Goal: Information Seeking & Learning: Check status

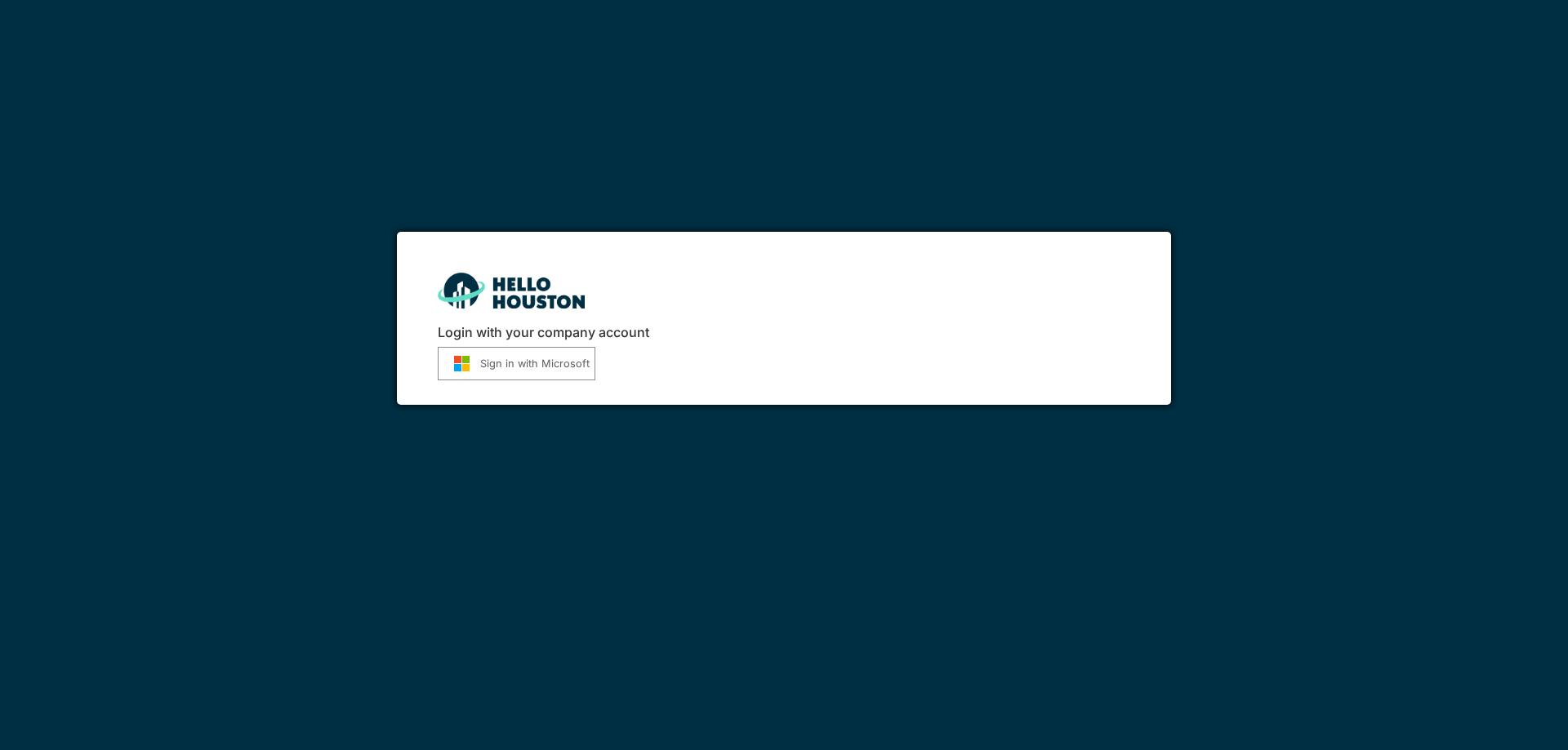
click at [496, 357] on button "Sign in with Microsoft" at bounding box center [516, 364] width 158 height 34
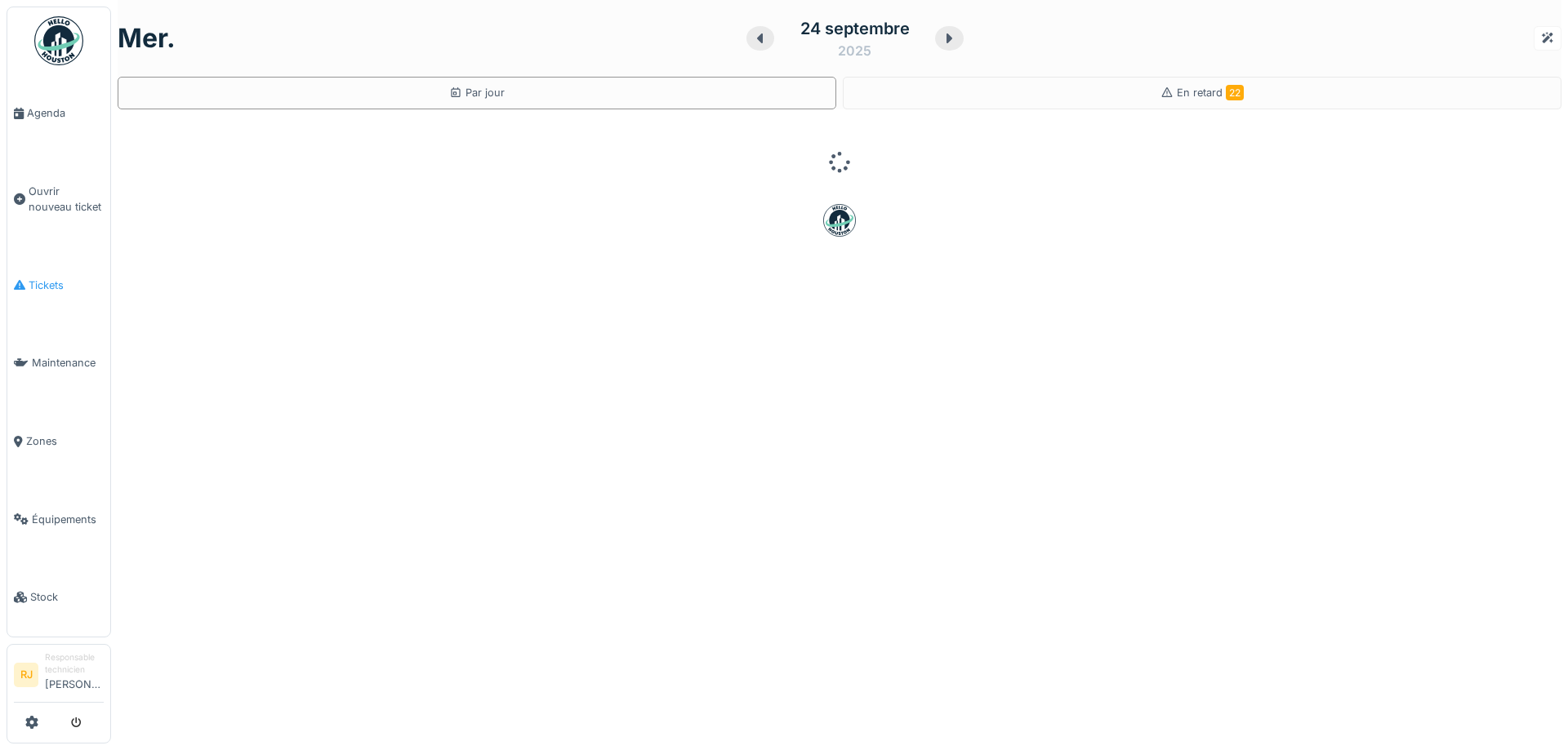
click at [35, 263] on link "Tickets" at bounding box center [58, 286] width 102 height 79
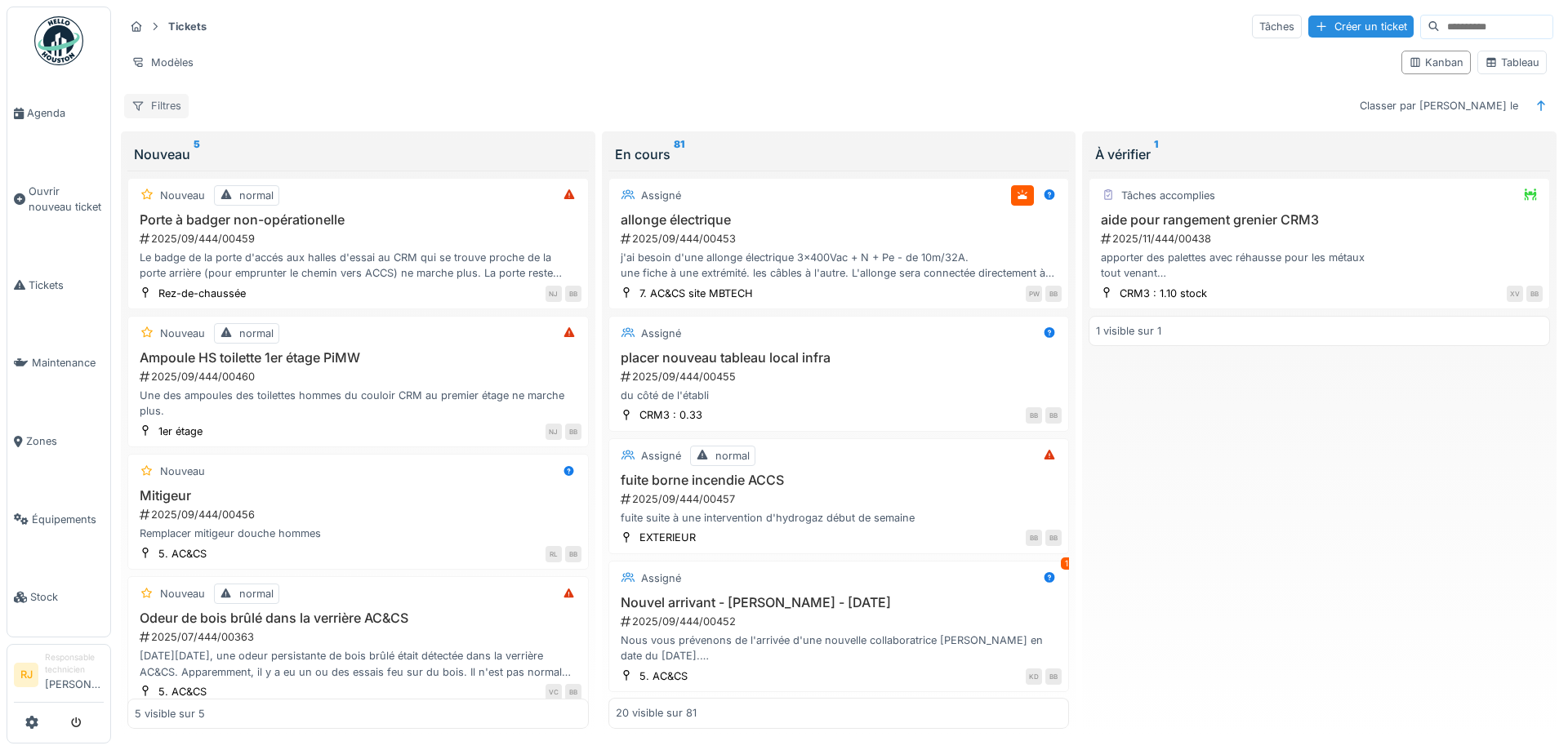
click at [155, 98] on div "Filtres" at bounding box center [156, 105] width 64 height 24
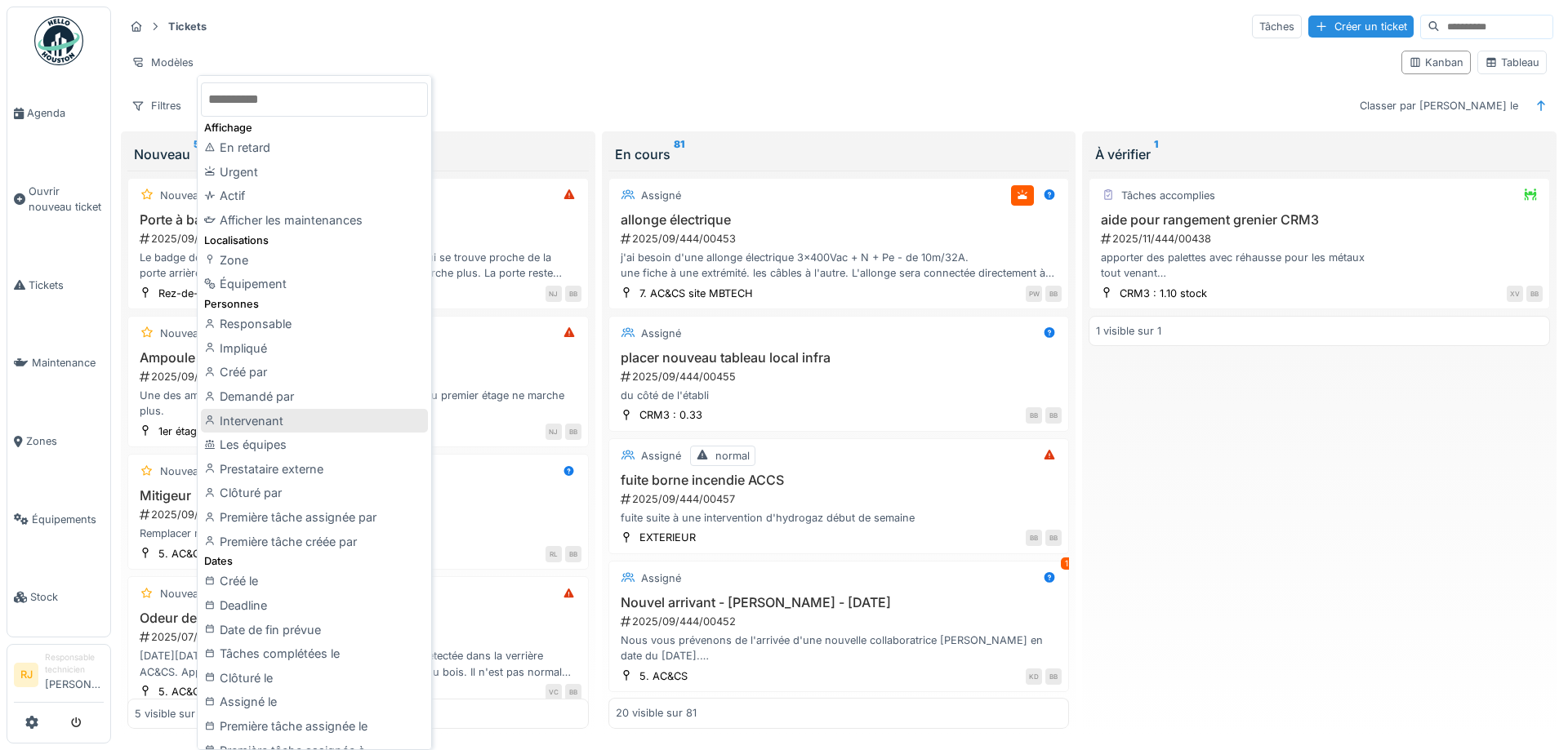
click at [308, 418] on div "Intervenant" at bounding box center [314, 421] width 227 height 25
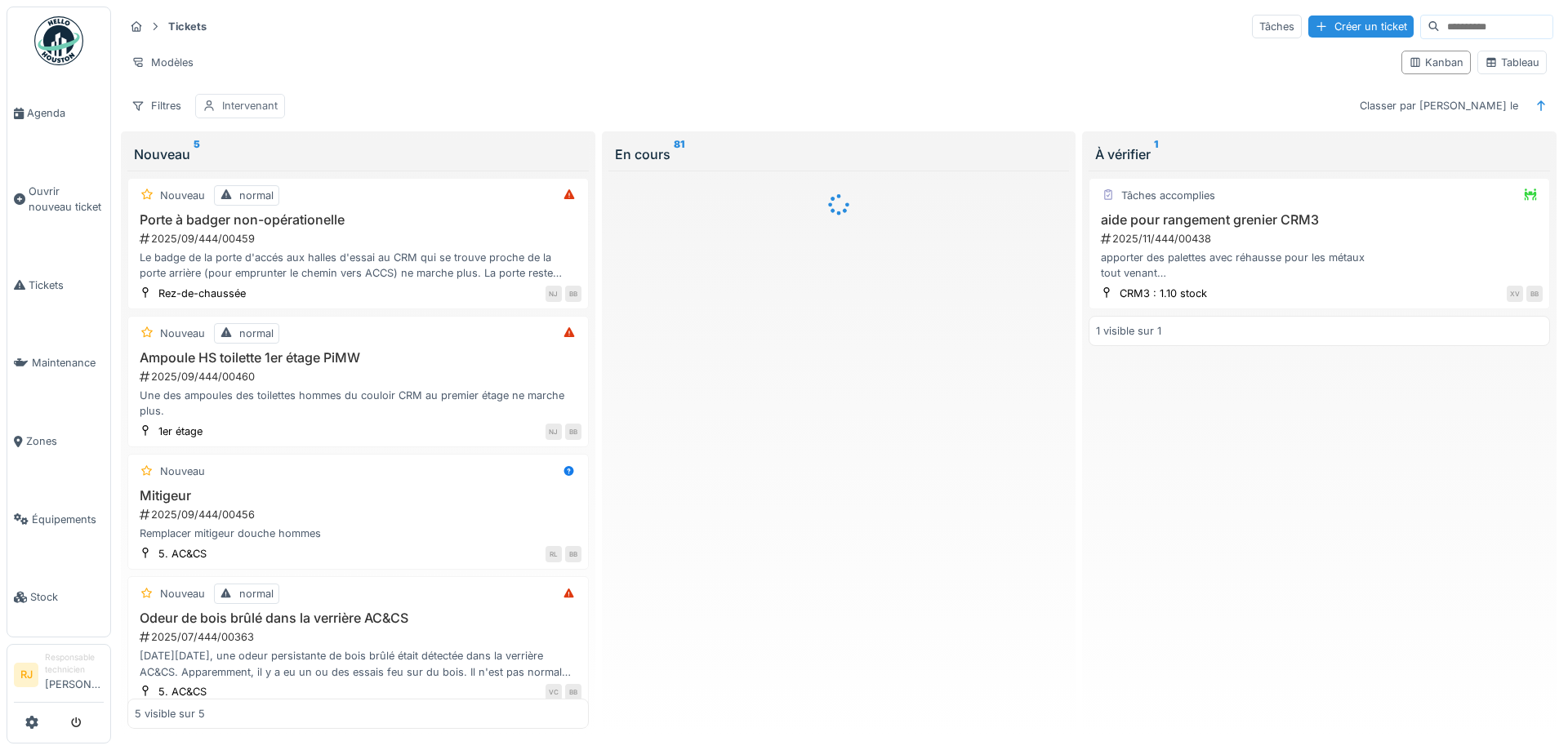
click at [254, 102] on div "Intervenant" at bounding box center [249, 105] width 55 height 16
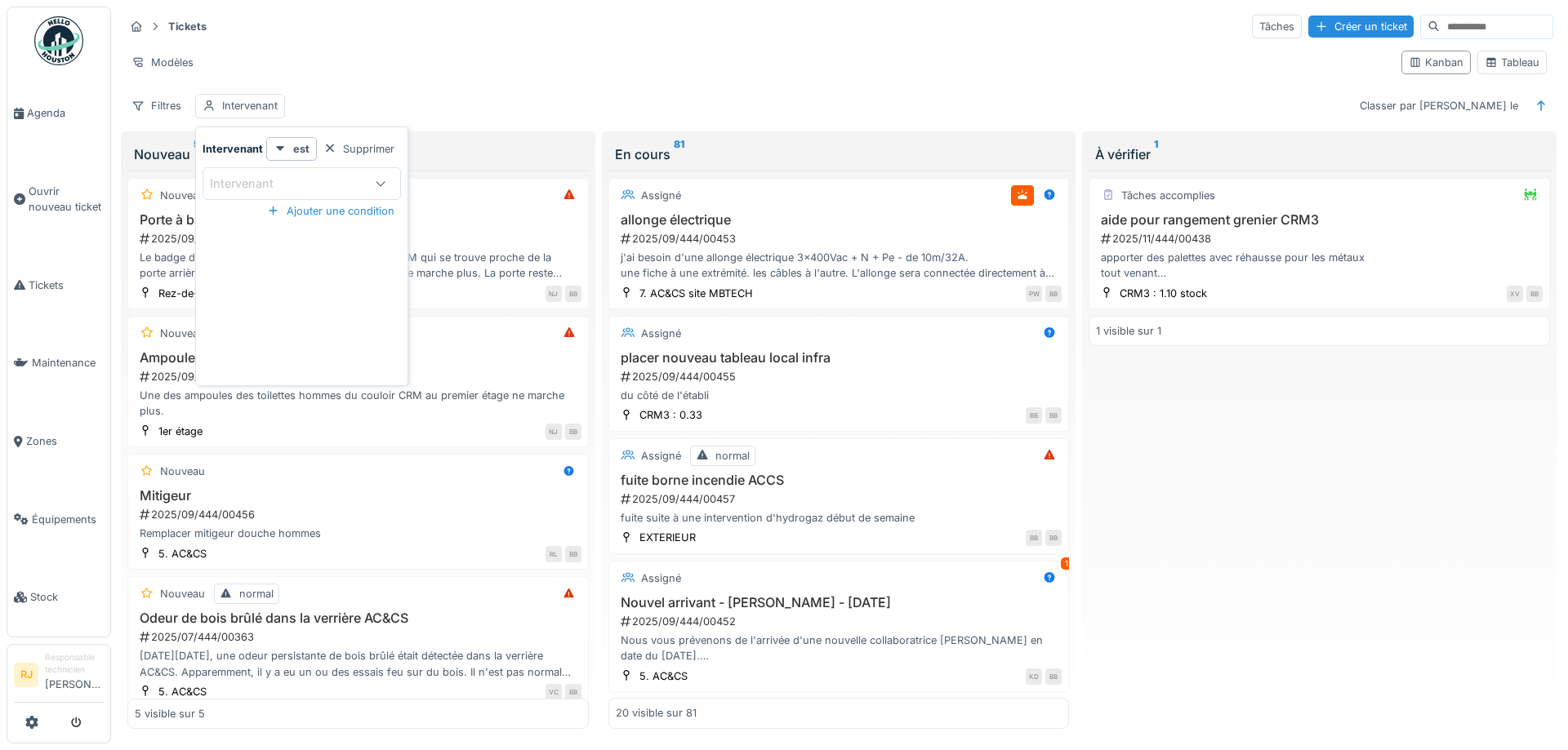
click at [303, 186] on div "Intervenant" at bounding box center [286, 183] width 153 height 18
type input "***"
click at [251, 303] on span "[PERSON_NAME]" at bounding box center [260, 308] width 97 height 18
type input "*****"
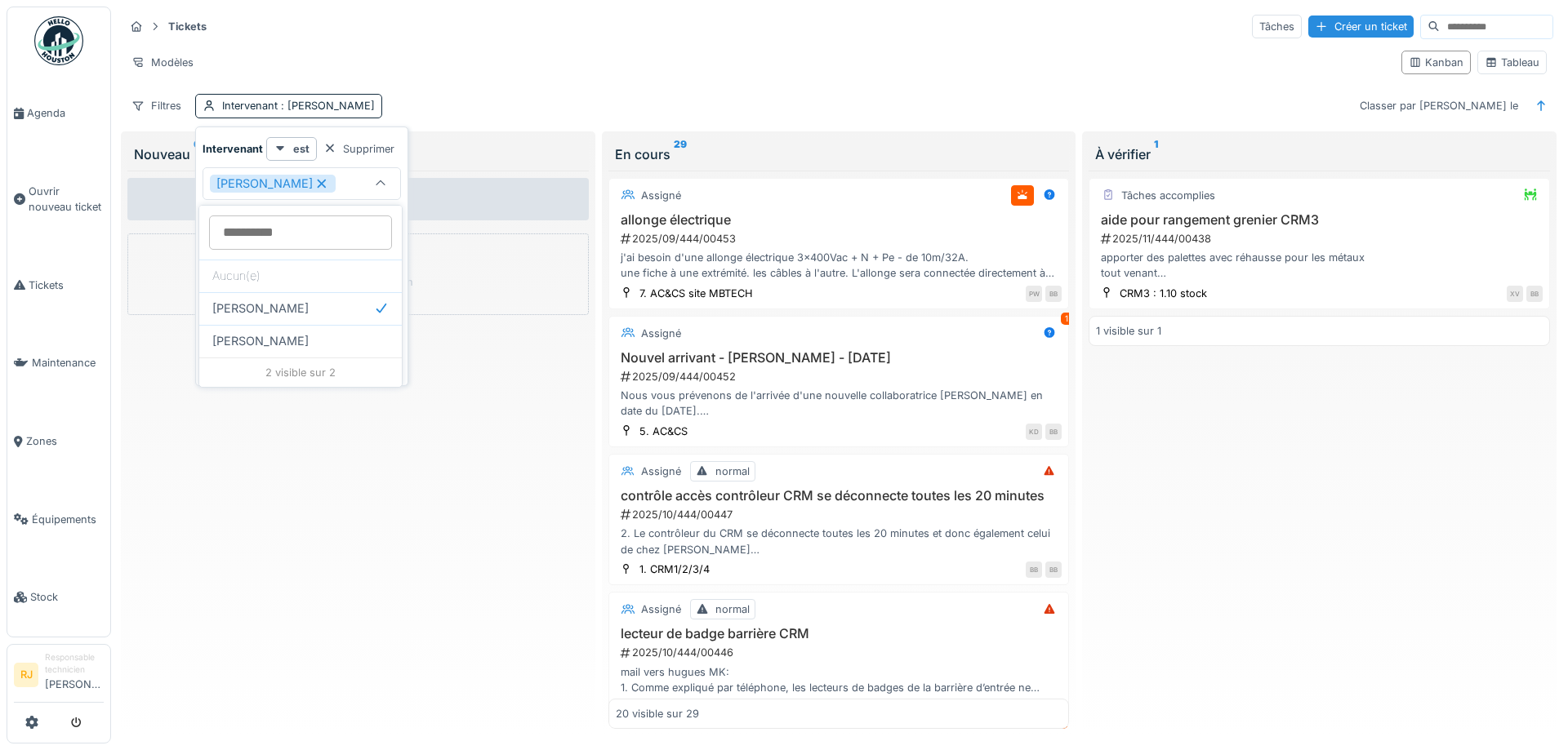
click at [757, 87] on div "Tickets Tâches Créer un ticket Modèles Kanban Tableau Filtres Intervenant : Ron…" at bounding box center [838, 66] width 1442 height 118
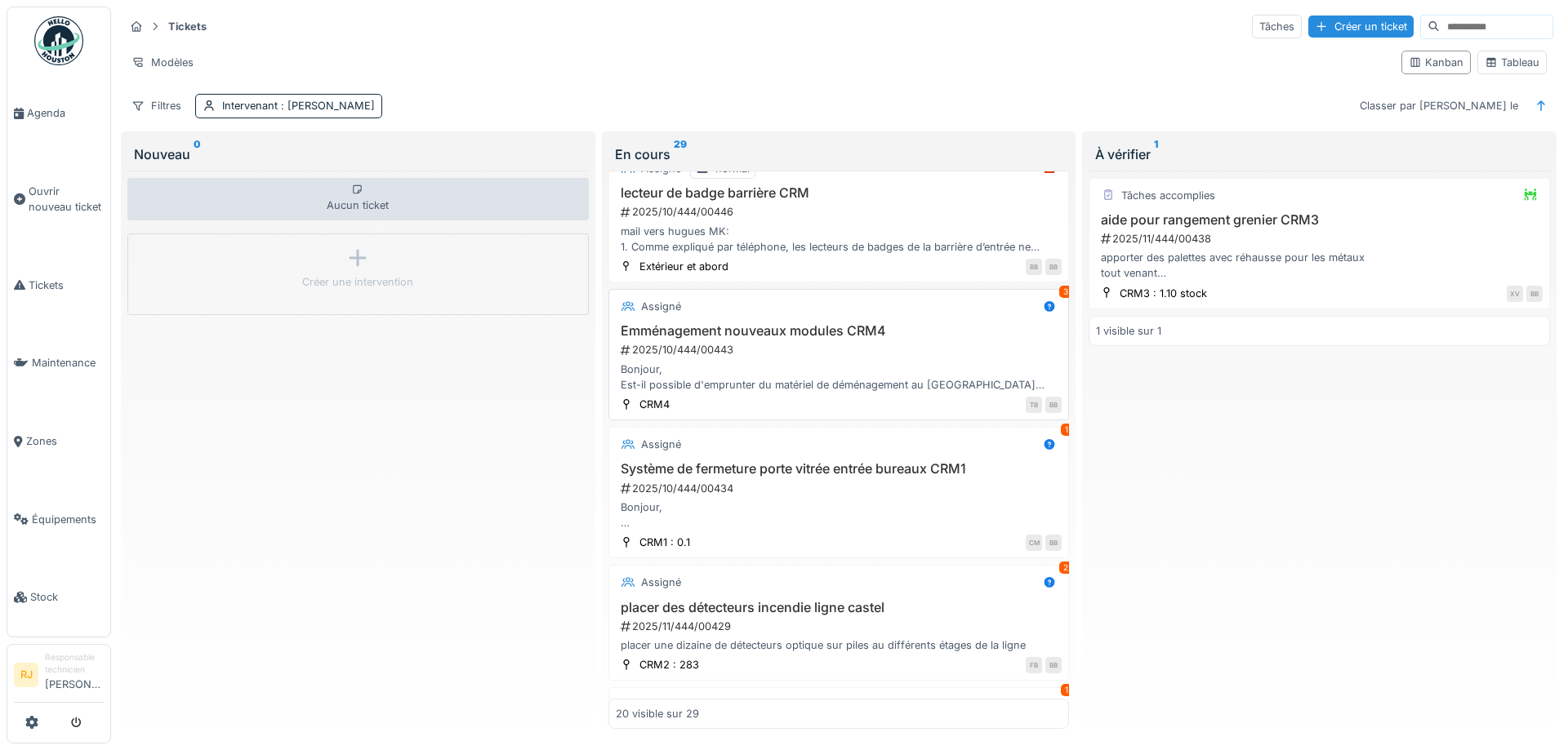
scroll to position [514, 0]
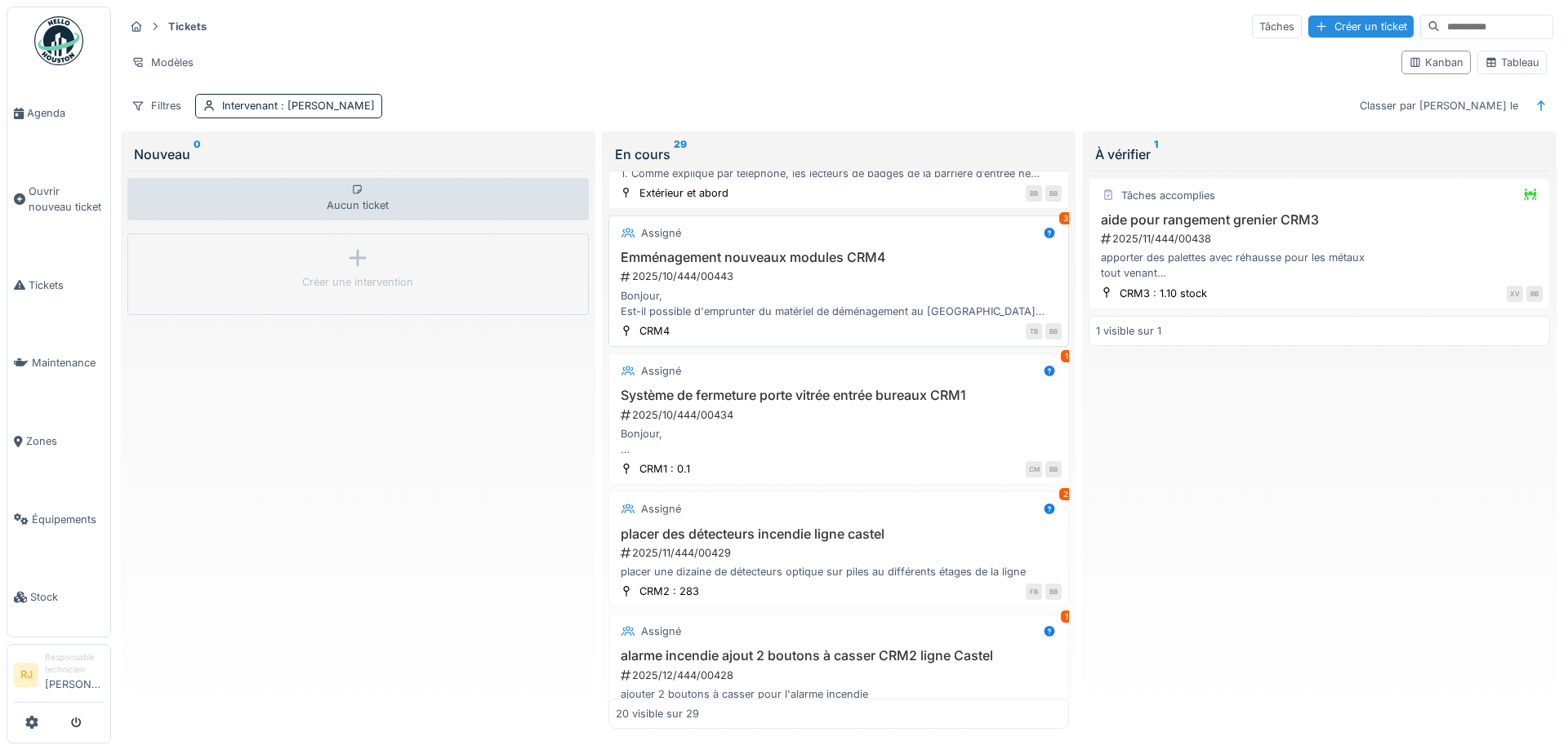
click at [808, 285] on div "Emménagement nouveaux modules CRM4 2025/10/444/00443 Bonjour, Est-il possible d…" at bounding box center [839, 285] width 446 height 69
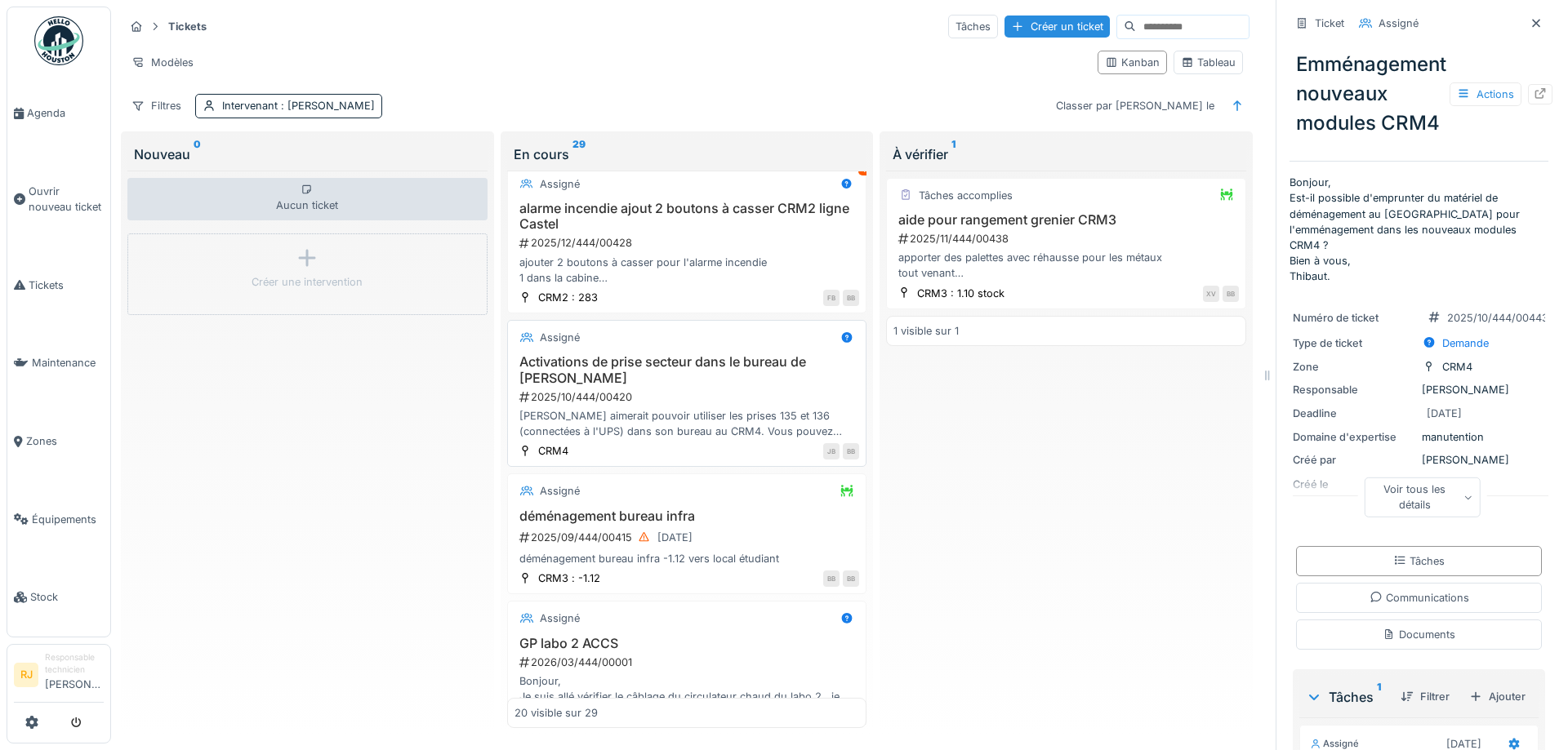
scroll to position [1045, 0]
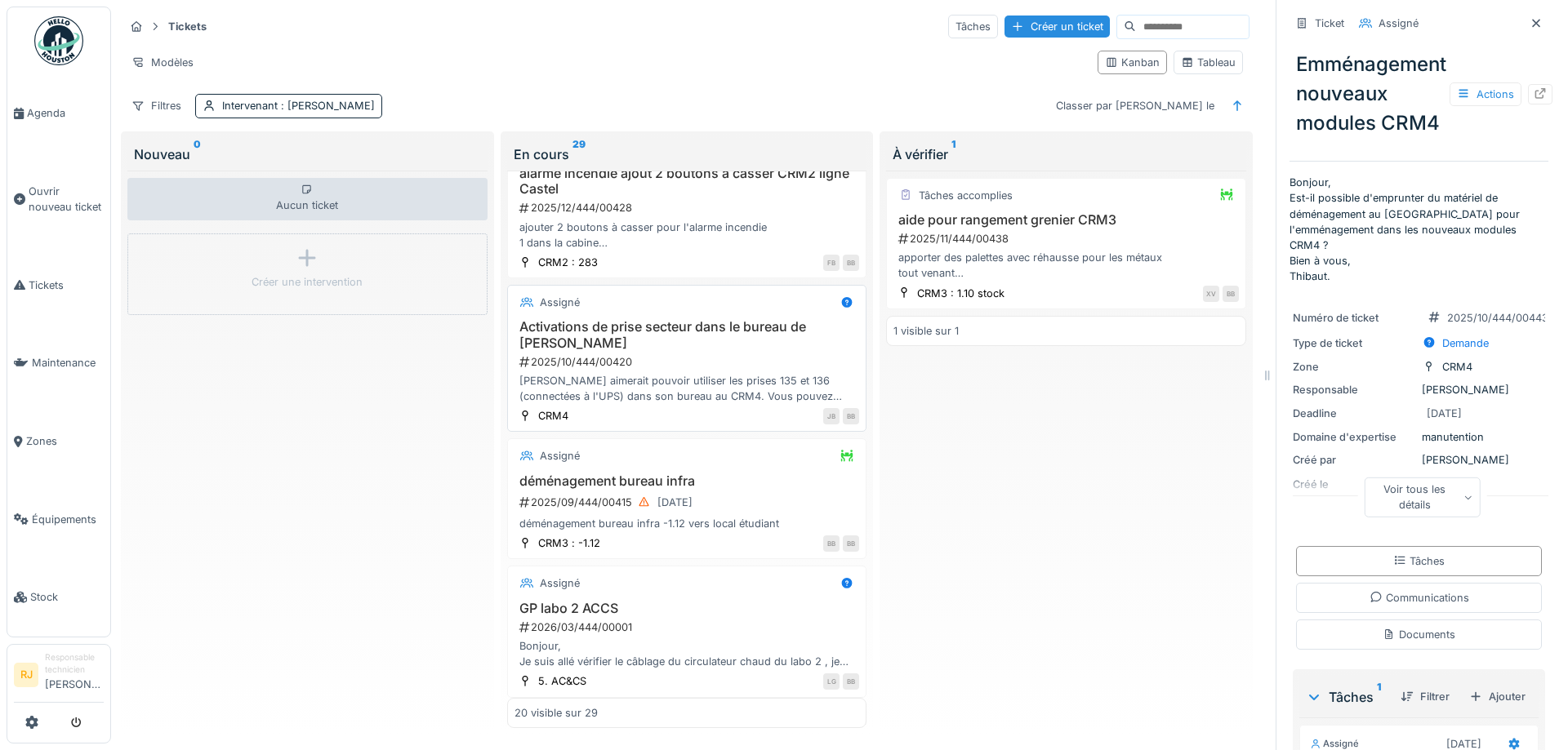
click at [684, 375] on div "Hugo aimerait pouvoir utiliser les prises 135 et 136 (connectées à l'UPS) dans …" at bounding box center [687, 388] width 345 height 31
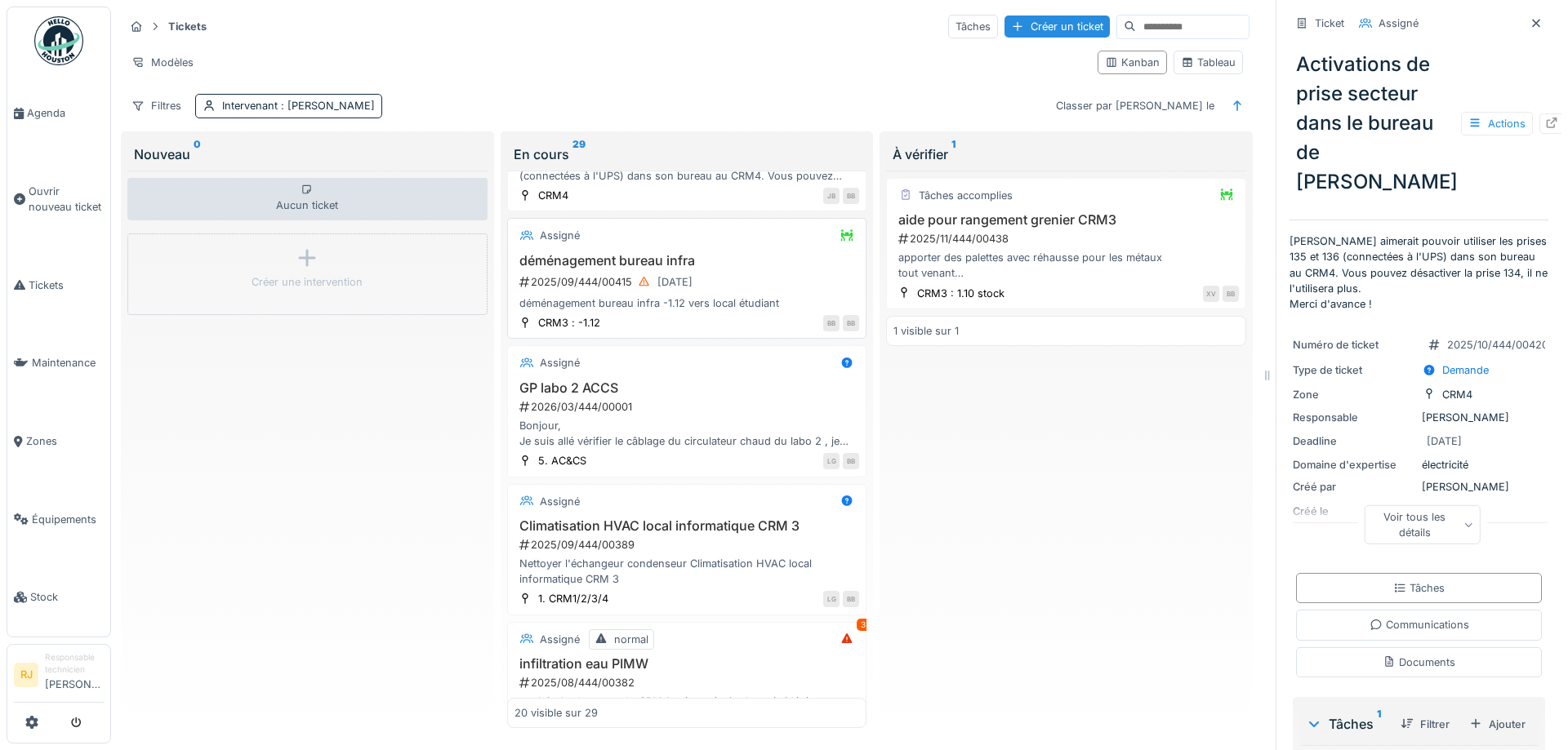
scroll to position [1412, 0]
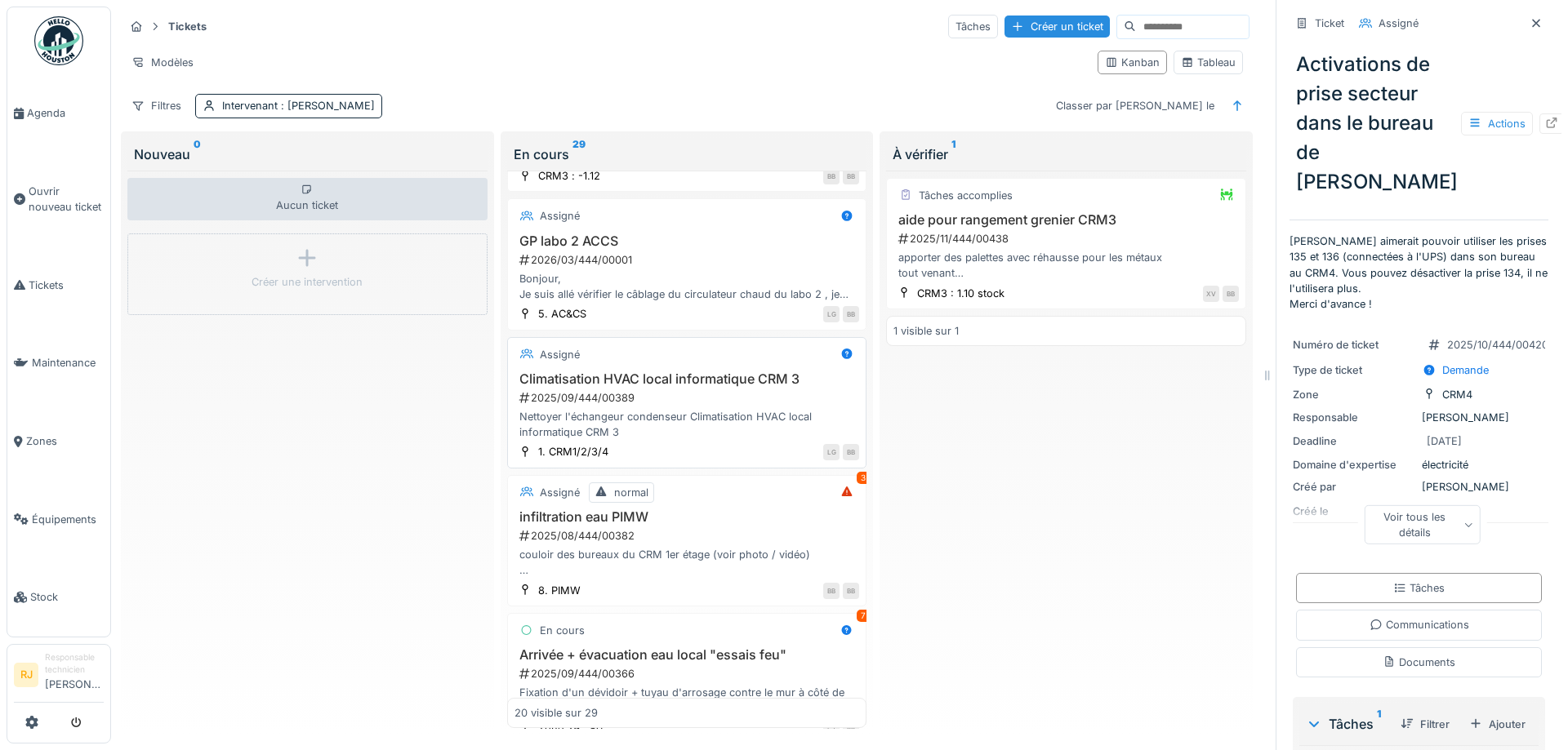
click at [702, 412] on div "Nettoyer l'échangeur condenseur Climatisation HVAC local informatique CRM 3" at bounding box center [687, 424] width 345 height 31
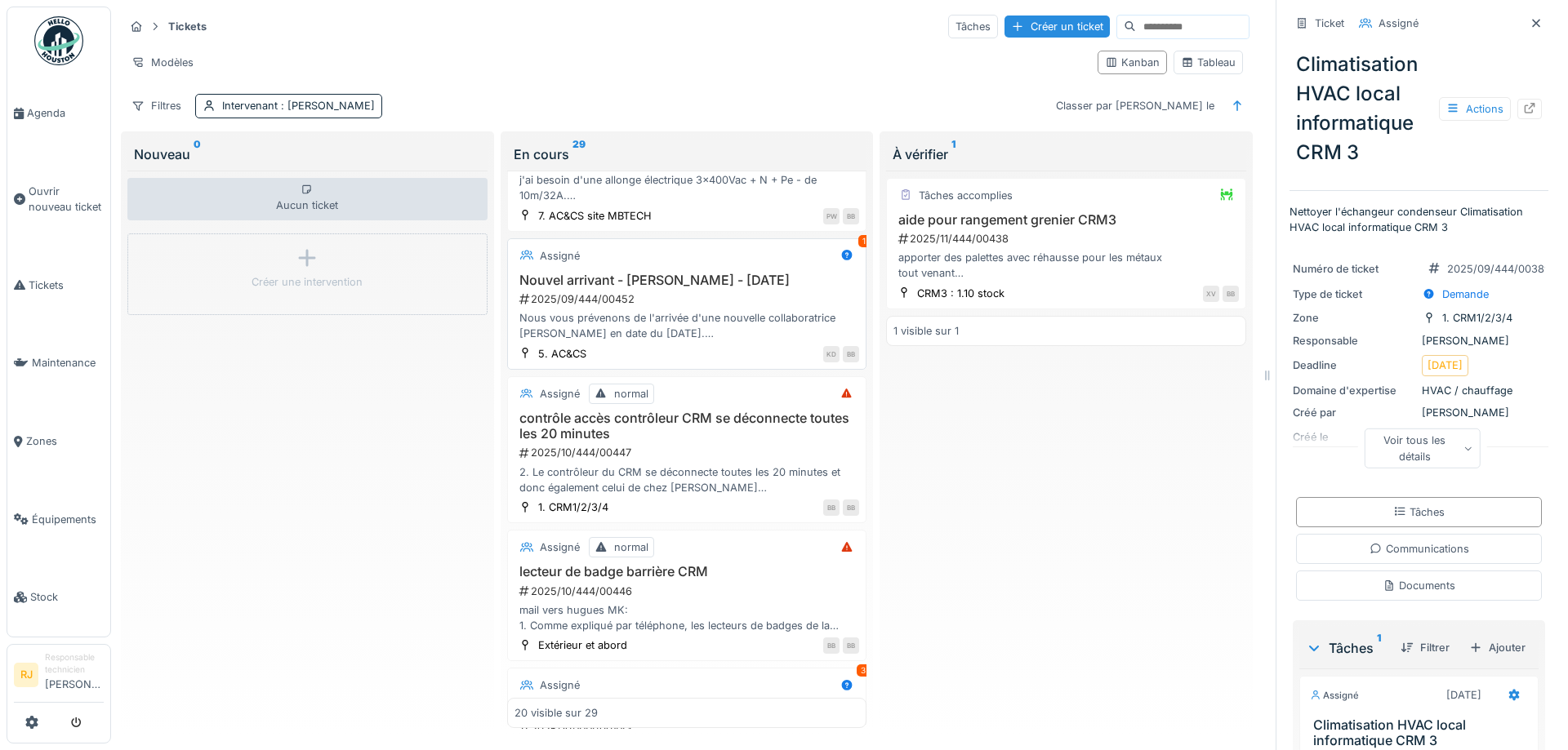
scroll to position [147, 0]
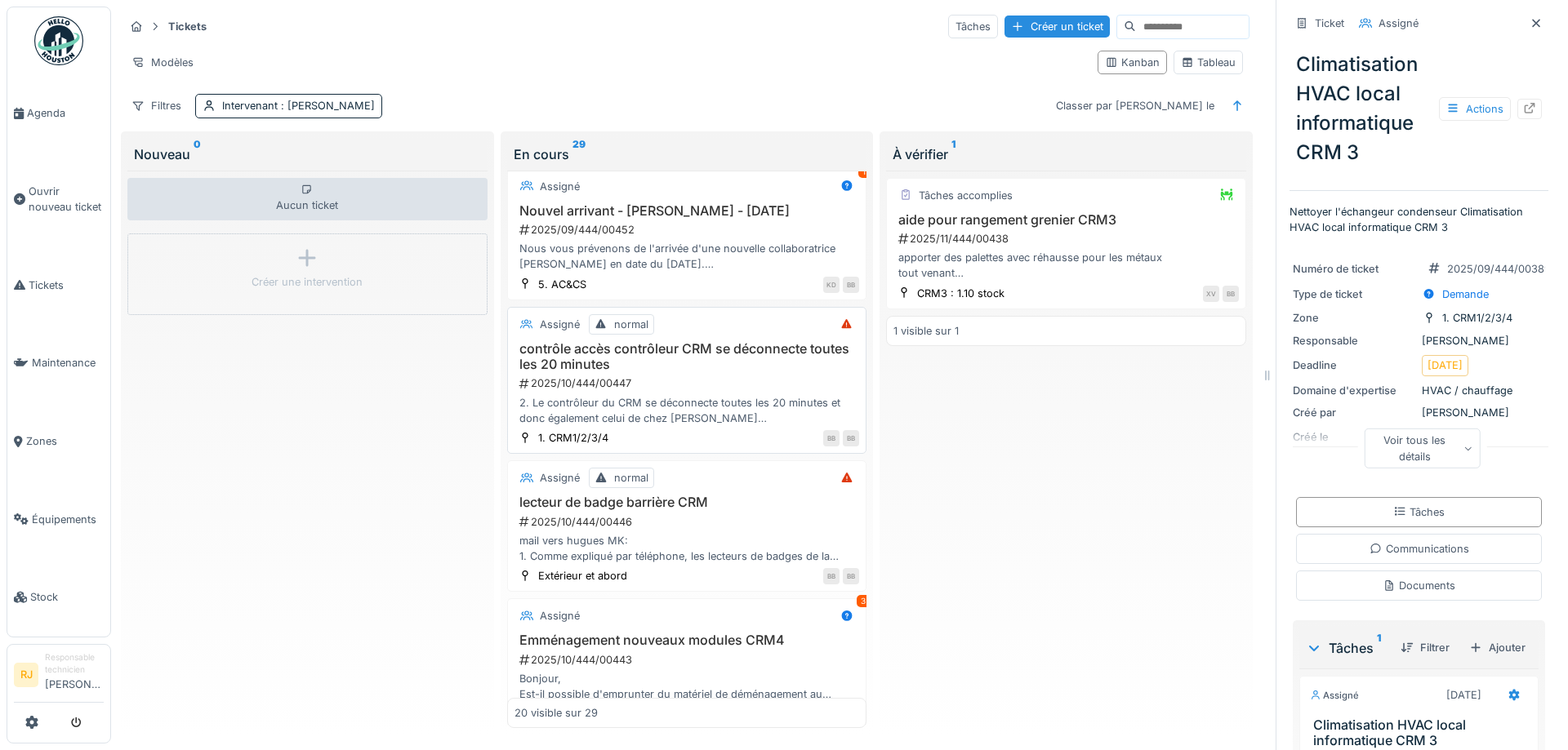
click at [694, 362] on h3 "contrôle accès contrôleur CRM se déconnecte toutes les 20 minutes" at bounding box center [687, 356] width 345 height 31
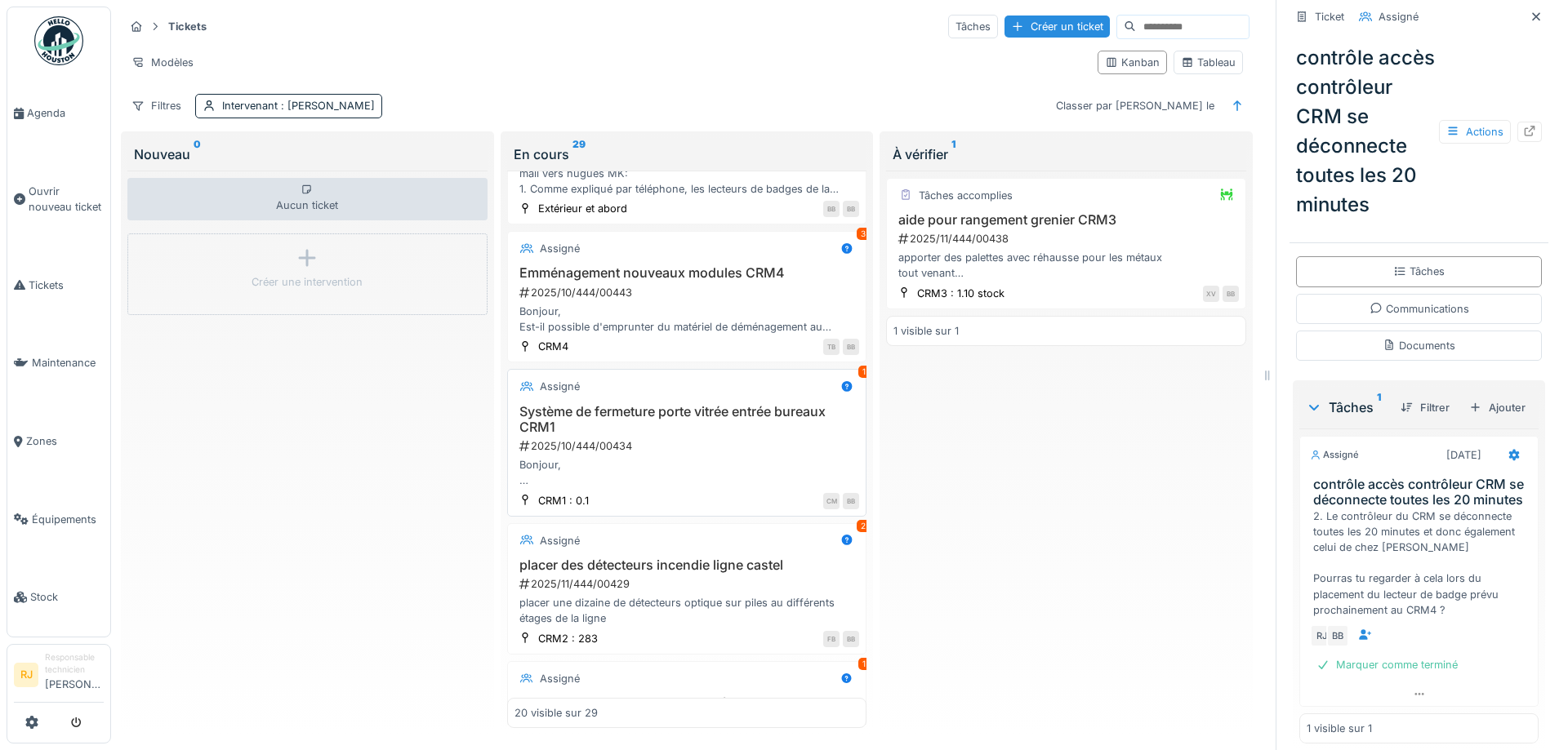
scroll to position [882, 0]
